Goal: Navigation & Orientation: Find specific page/section

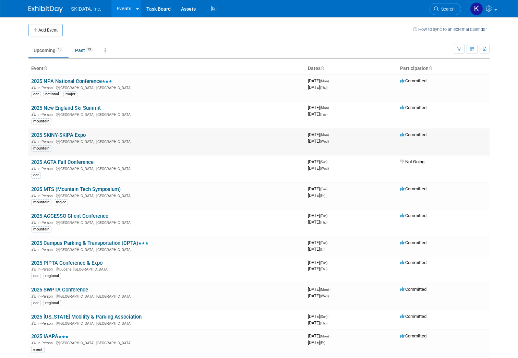
click at [61, 129] on td "2025 SKINY-SKIPA Expo In-Person Ellicottville, NY mountain" at bounding box center [166, 141] width 277 height 27
click at [59, 135] on link "2025 SKINY-SKIPA Expo" at bounding box center [58, 135] width 54 height 6
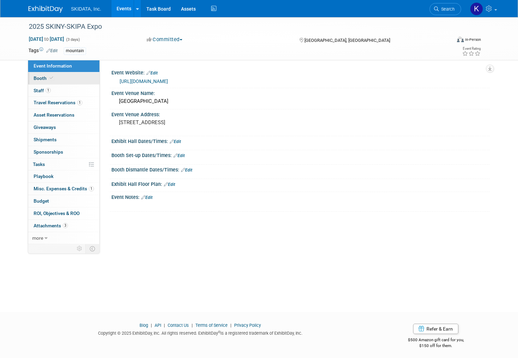
click at [34, 78] on span "Booth" at bounding box center [44, 77] width 21 height 5
